Goal: Transaction & Acquisition: Purchase product/service

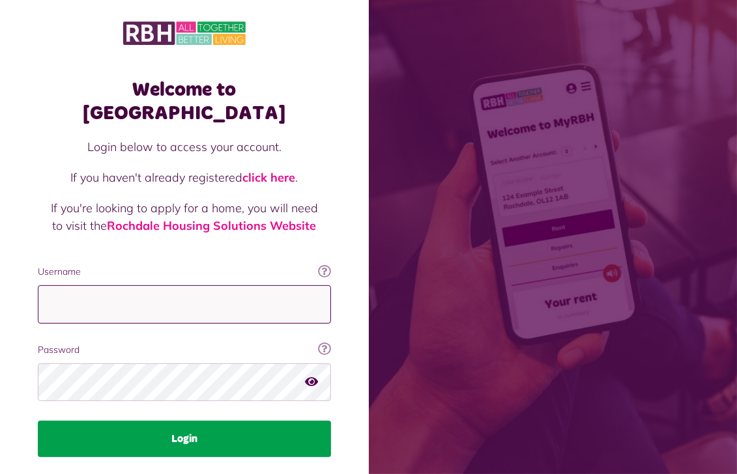
type input "**********"
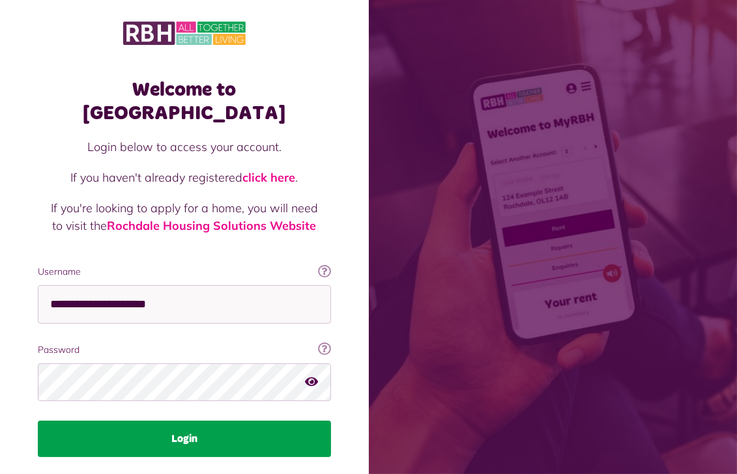
click at [175, 421] on button "Login" at bounding box center [184, 439] width 293 height 36
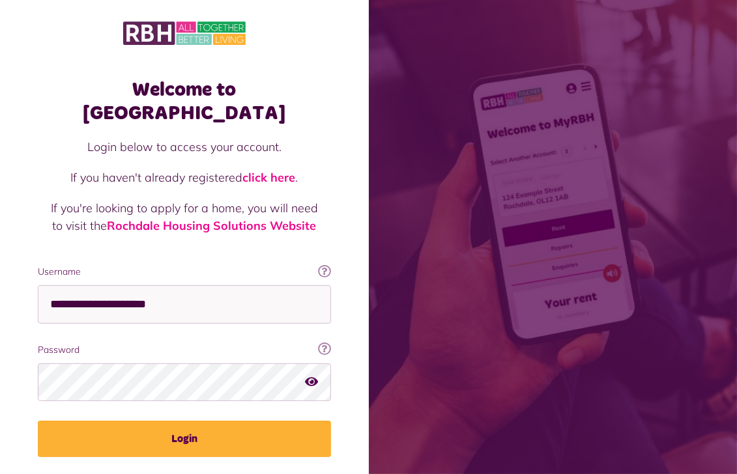
click at [150, 199] on p "If you're looking to apply for a home, you will need to visit the Rochdale Hous…" at bounding box center [184, 216] width 267 height 35
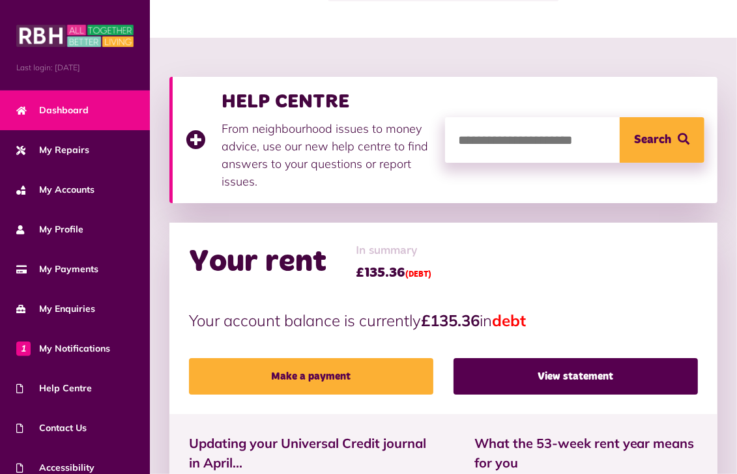
scroll to position [130, 0]
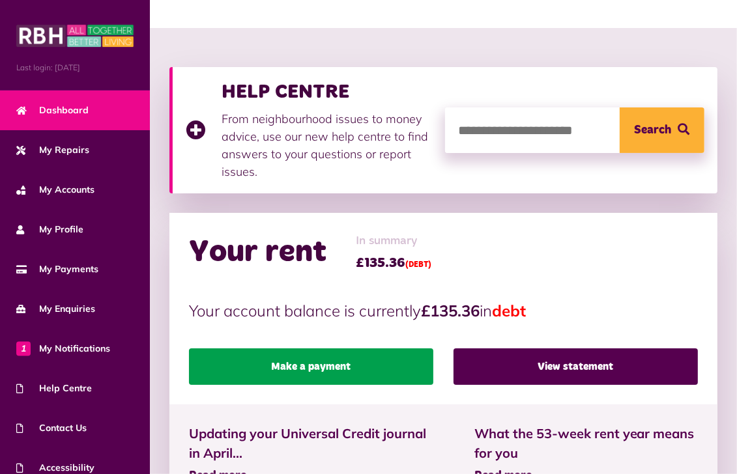
click at [313, 365] on link "Make a payment" at bounding box center [311, 367] width 244 height 36
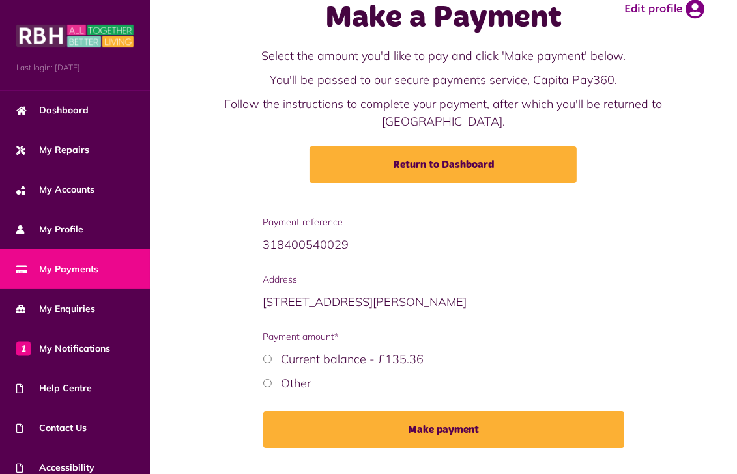
scroll to position [65, 0]
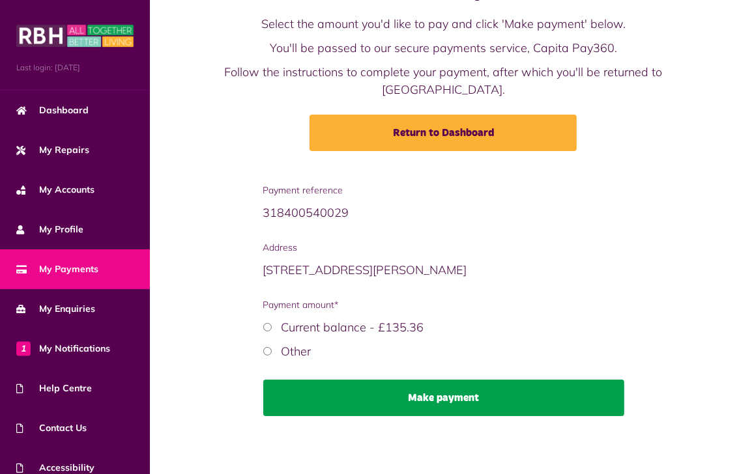
click at [443, 396] on button "Make payment" at bounding box center [443, 398] width 361 height 36
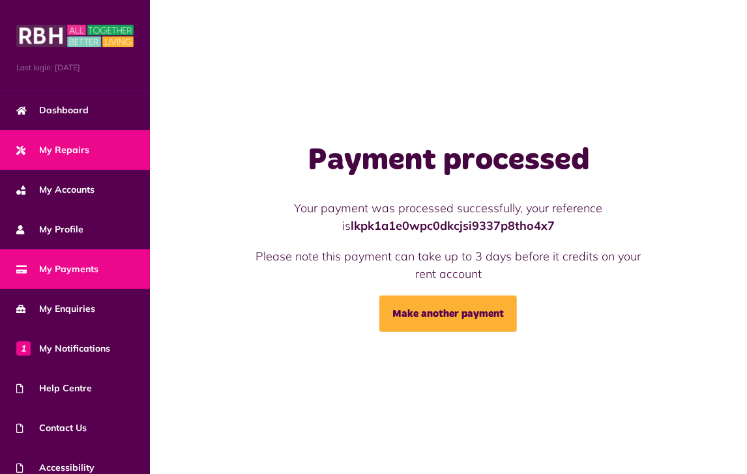
click at [69, 153] on span "My Repairs" at bounding box center [52, 150] width 73 height 14
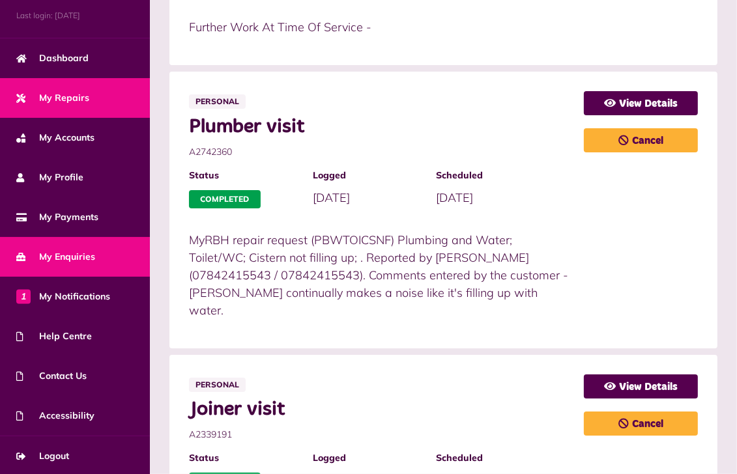
scroll to position [977, 0]
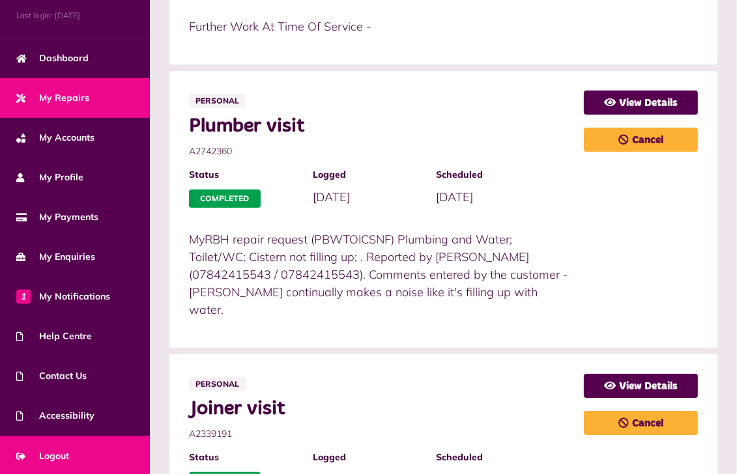
click at [60, 445] on link "Logout" at bounding box center [75, 456] width 150 height 40
